Goal: Communication & Community: Answer question/provide support

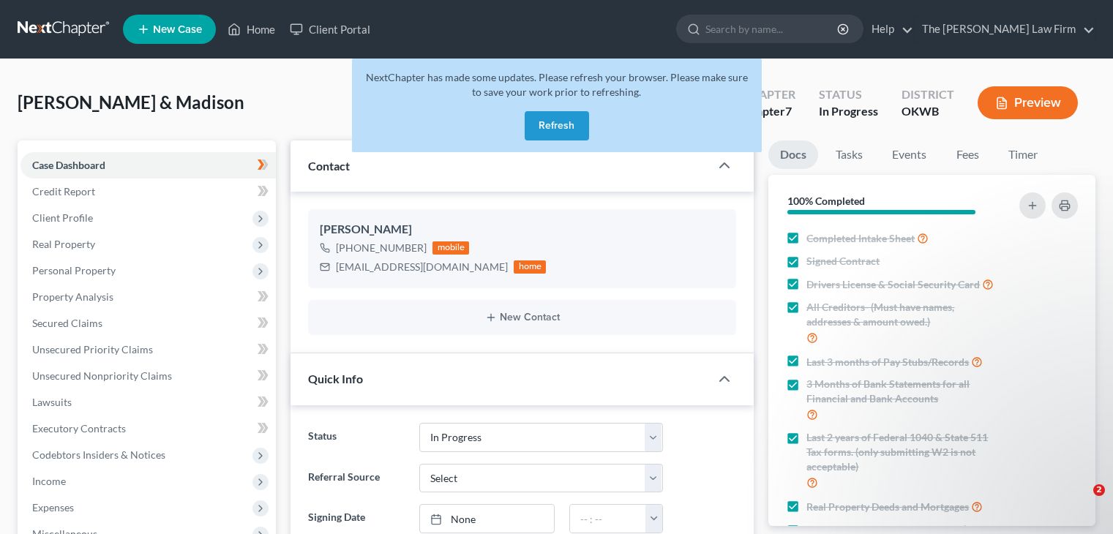
select select "4"
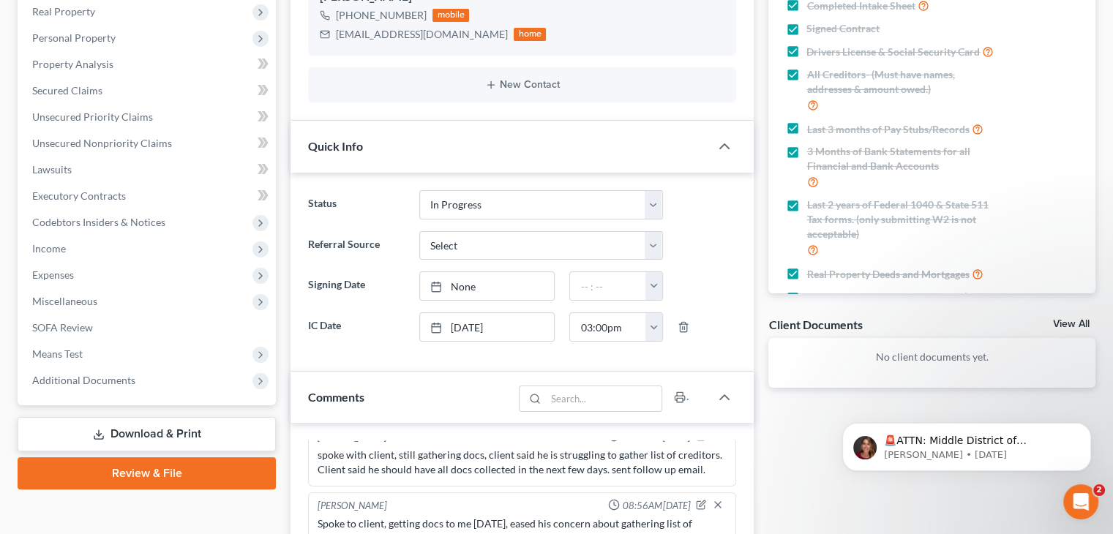
scroll to position [48, 0]
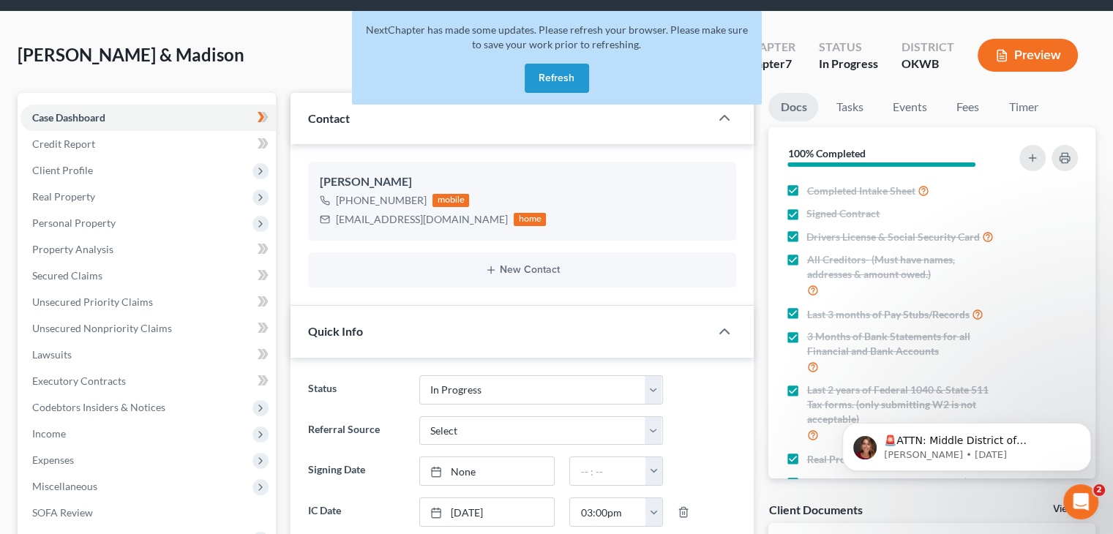
click at [572, 77] on button "Refresh" at bounding box center [557, 78] width 64 height 29
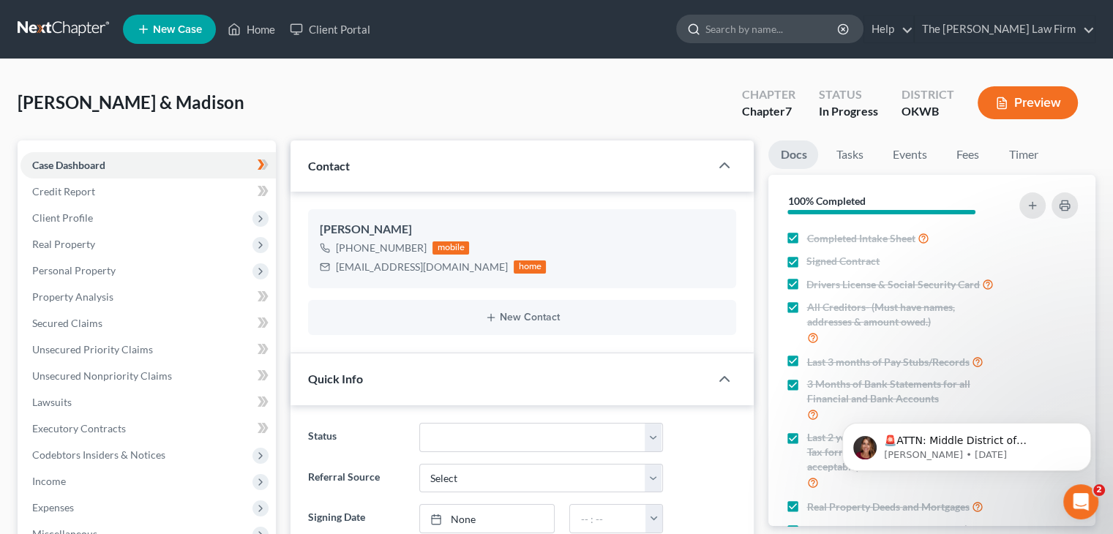
click at [773, 33] on input "search" at bounding box center [773, 28] width 134 height 27
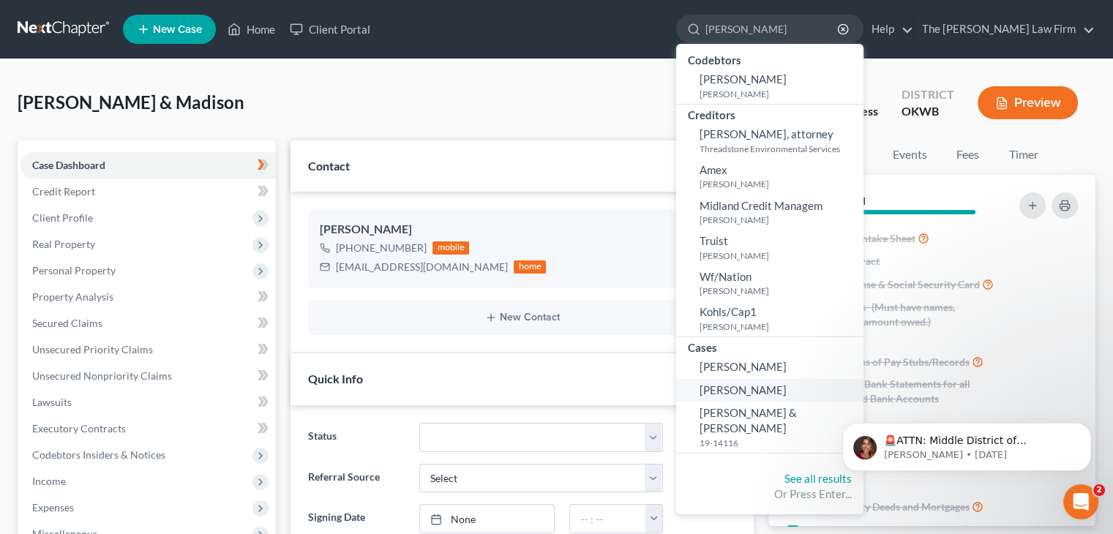
type input "peter"
click at [787, 391] on span "Farris, Peter" at bounding box center [743, 390] width 87 height 13
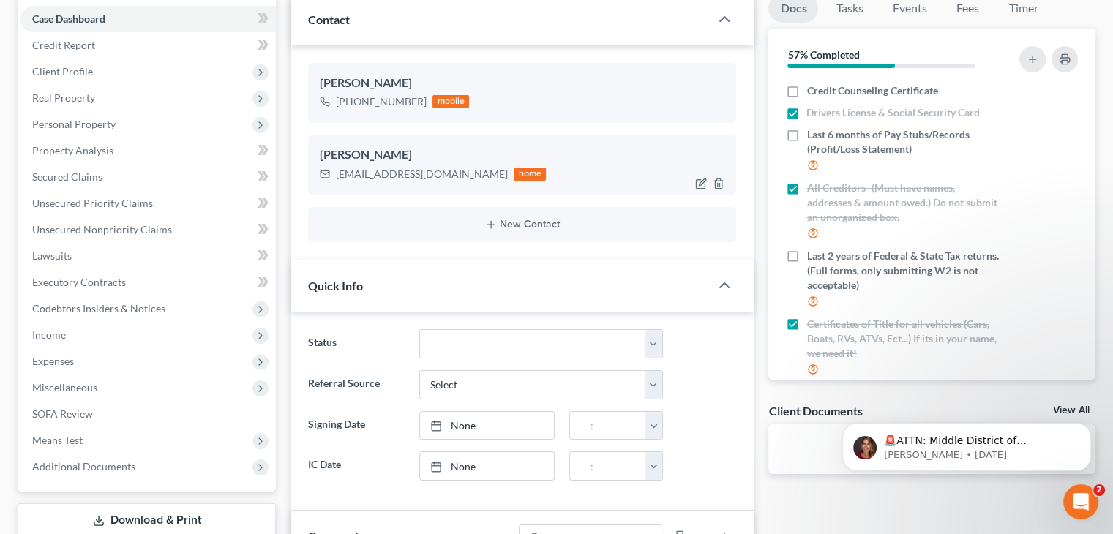
click at [446, 174] on div "hhconcreteconstruction24@gmail.com" at bounding box center [422, 174] width 172 height 15
copy div "hhconcreteconstruction24@gmail.com"
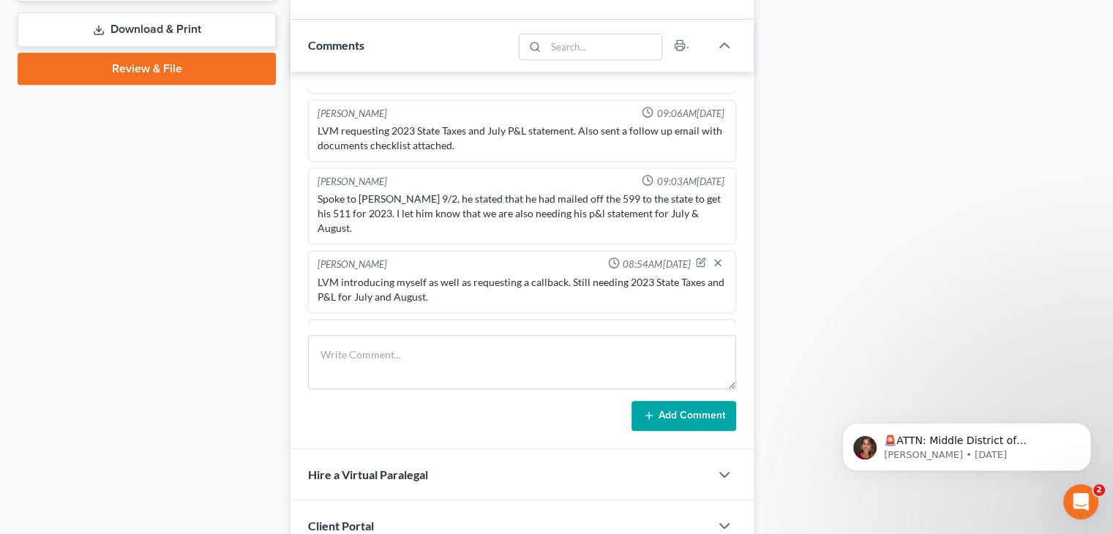
scroll to position [760, 0]
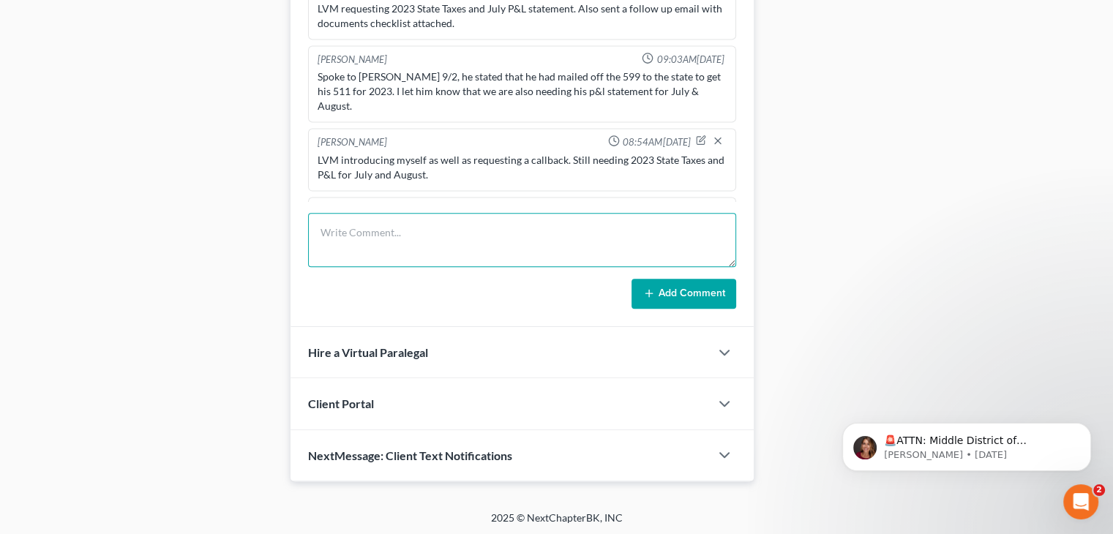
click at [454, 247] on textarea at bounding box center [522, 240] width 428 height 54
type textarea "sent email with remaining docs checklist."
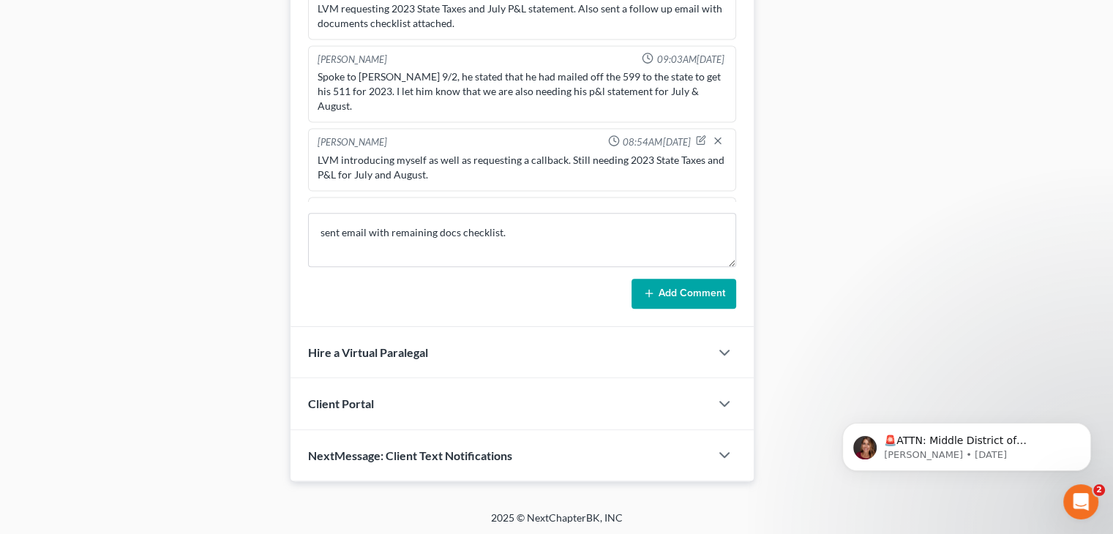
click at [650, 283] on button "Add Comment" at bounding box center [684, 294] width 105 height 31
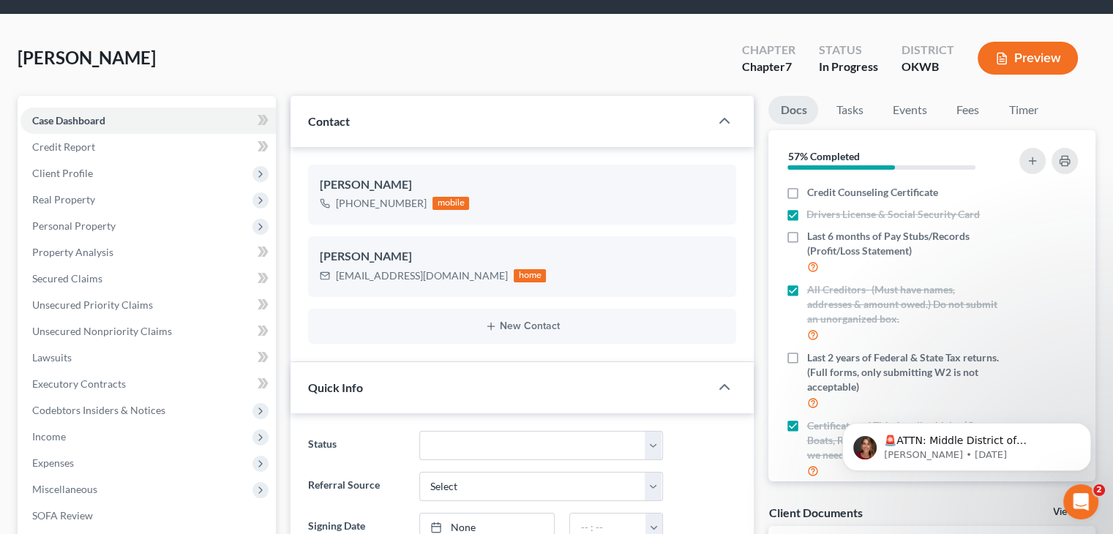
scroll to position [0, 0]
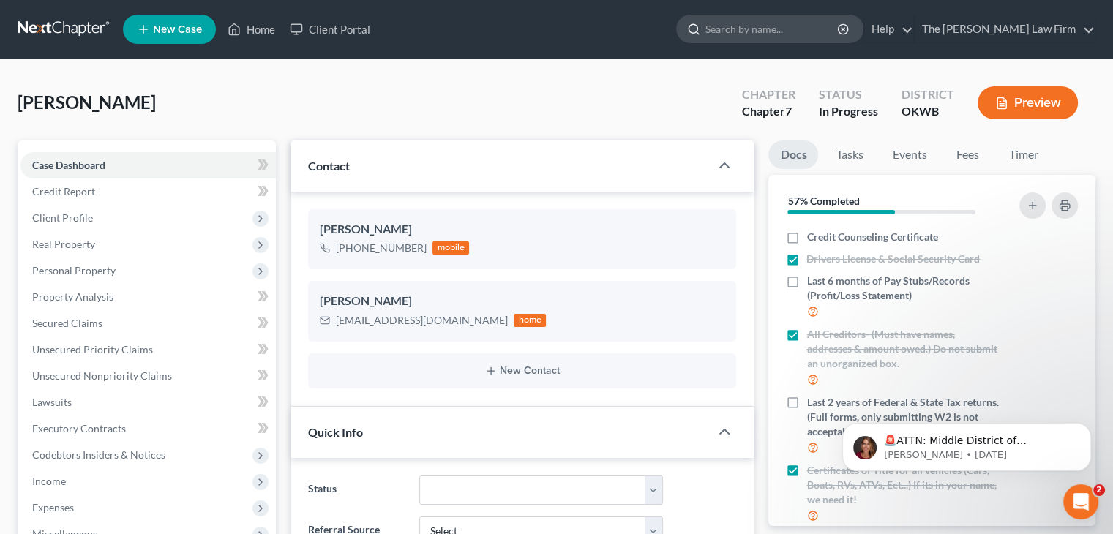
click at [772, 27] on input "search" at bounding box center [773, 28] width 134 height 27
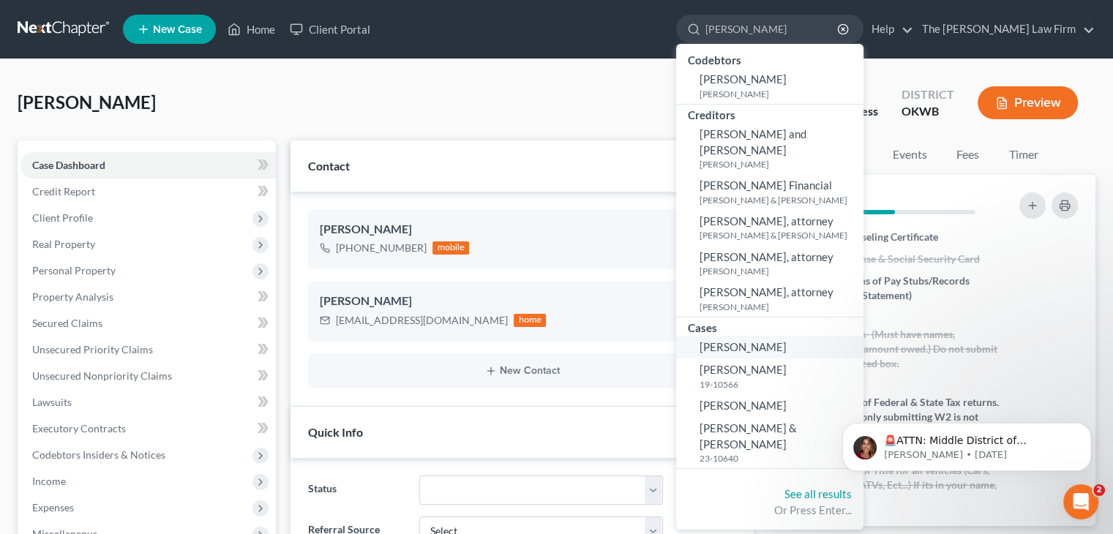
type input "joseph"
click at [777, 356] on link "Jones, Joseph" at bounding box center [769, 347] width 187 height 23
select select "6"
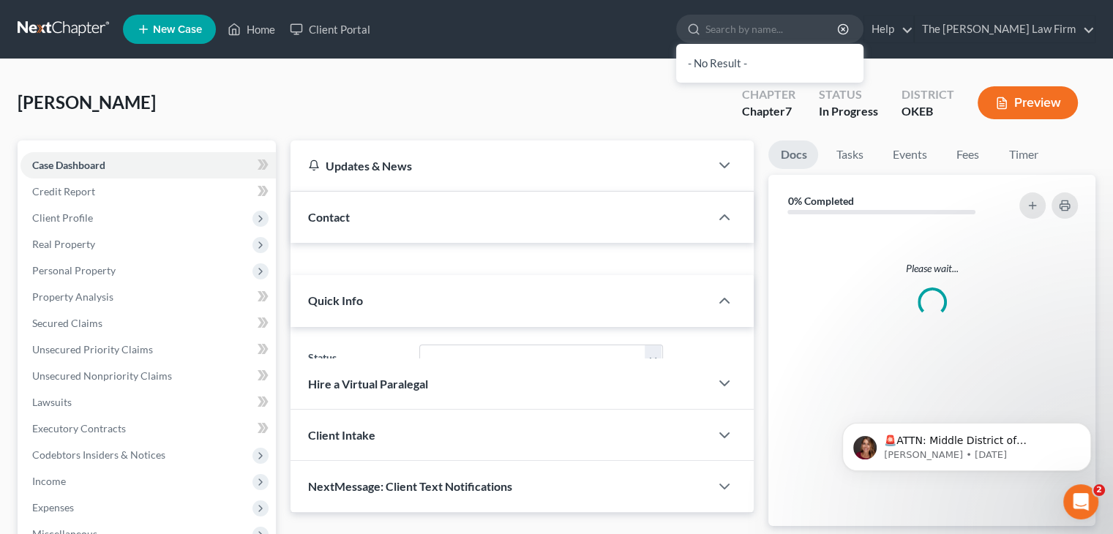
click at [777, 348] on div "Please wait..." at bounding box center [932, 376] width 327 height 300
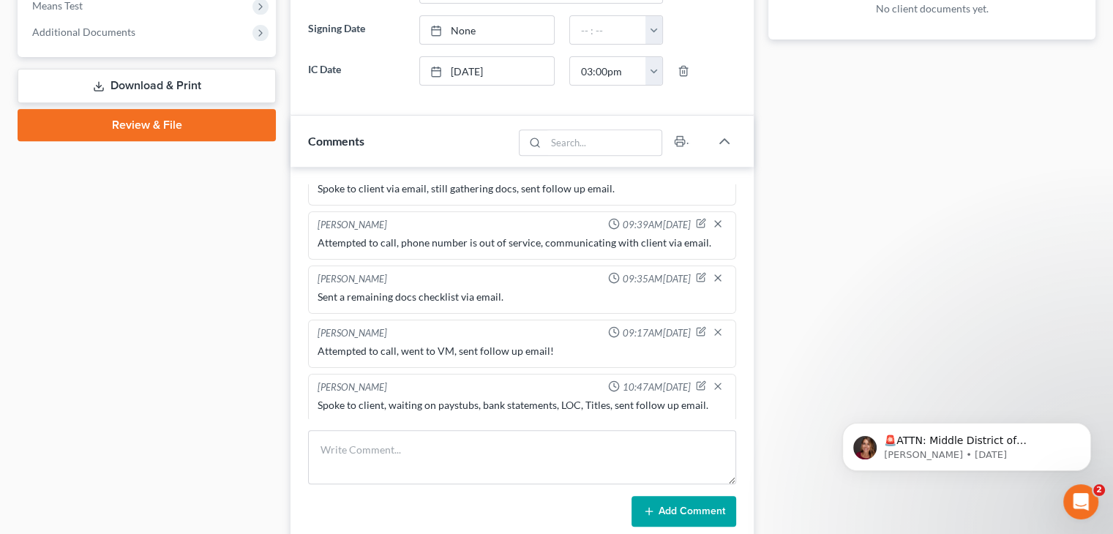
scroll to position [586, 0]
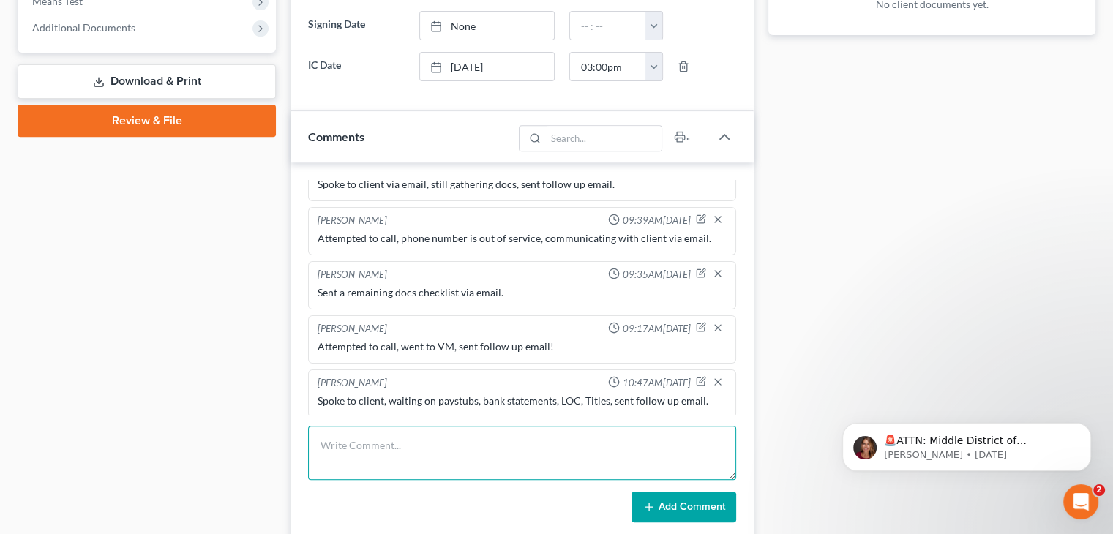
click at [531, 457] on textarea at bounding box center [522, 453] width 428 height 54
type textarea "no longer need to do emergency filing, i received deed."
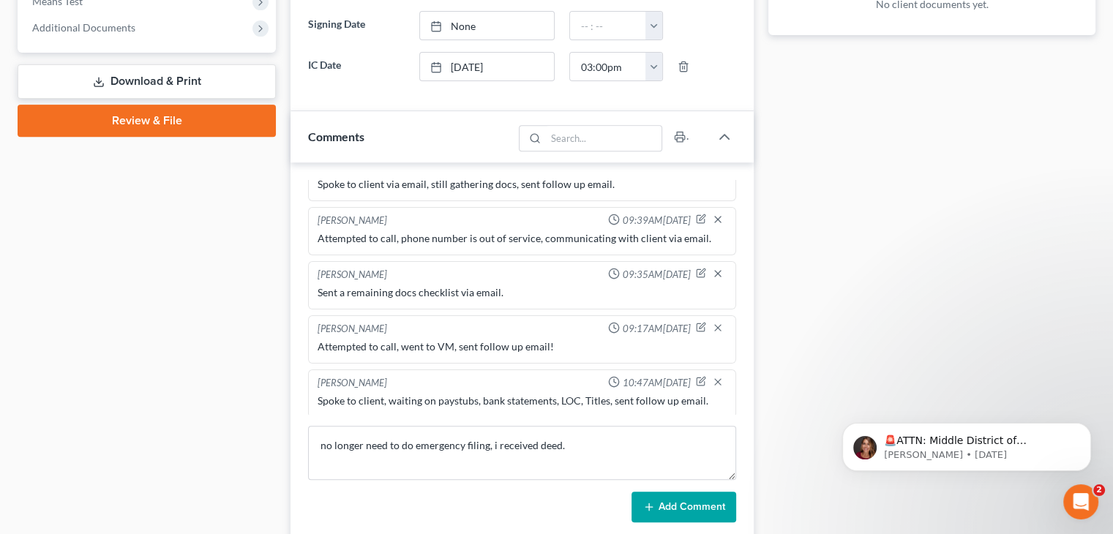
click at [720, 504] on button "Add Comment" at bounding box center [684, 507] width 105 height 31
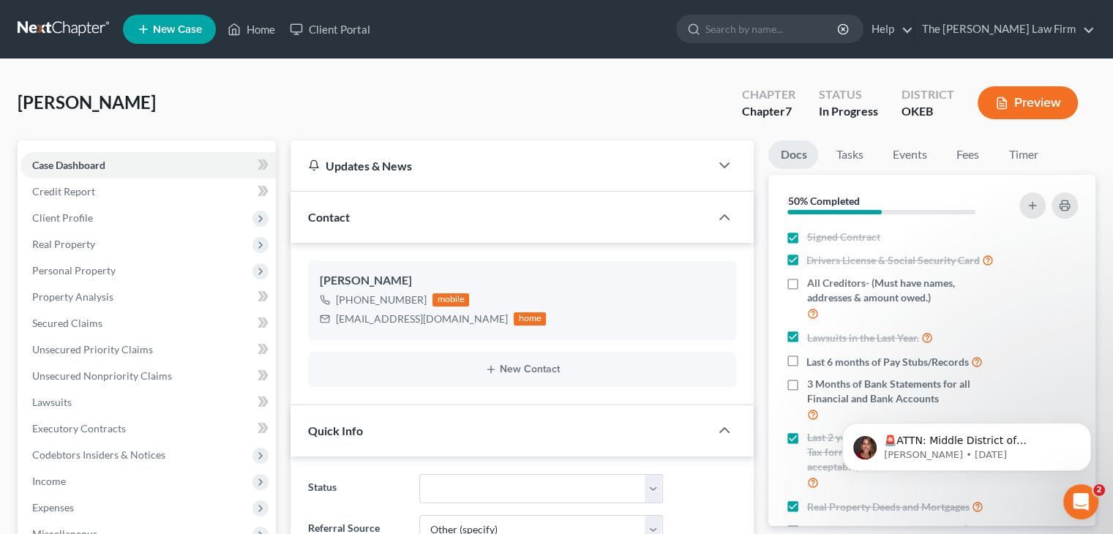
scroll to position [0, 0]
click at [706, 25] on div at bounding box center [691, 28] width 29 height 27
click at [767, 27] on input "search" at bounding box center [773, 28] width 134 height 27
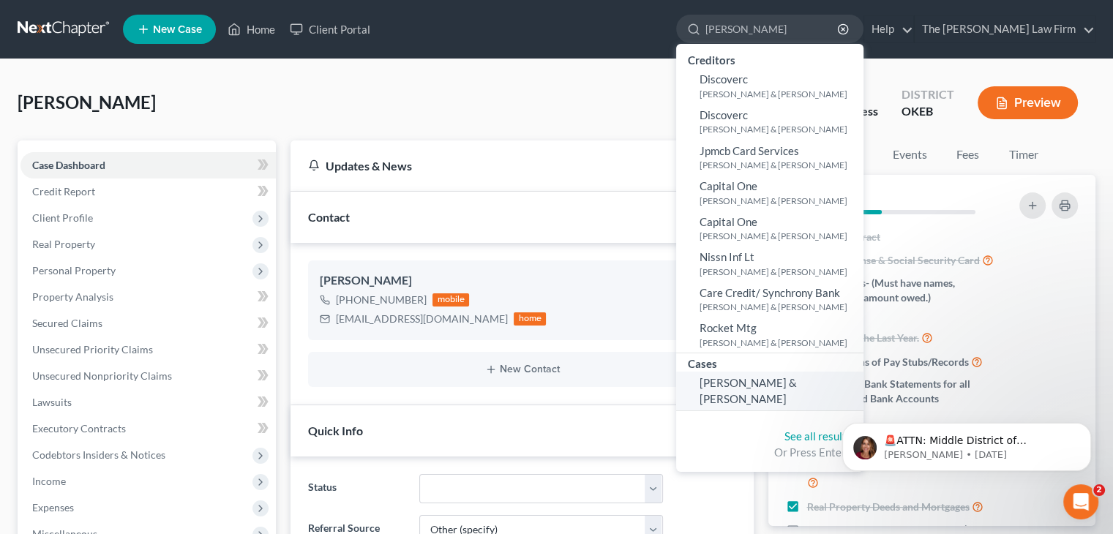
type input "young thomas"
click at [797, 381] on span "Young, Thomas & Patricia" at bounding box center [748, 390] width 97 height 29
